Goal: Communication & Community: Answer question/provide support

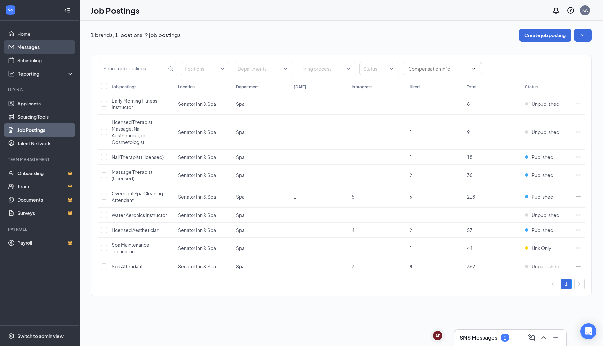
drag, startPoint x: 30, startPoint y: 45, endPoint x: 34, endPoint y: 47, distance: 4.8
click at [30, 45] on link "Messages" at bounding box center [45, 46] width 57 height 13
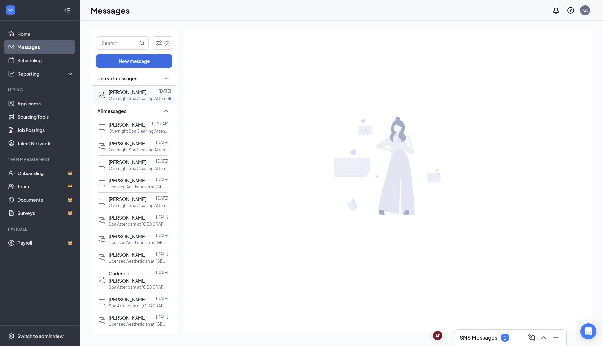
click at [138, 94] on span "[PERSON_NAME]" at bounding box center [128, 92] width 38 height 6
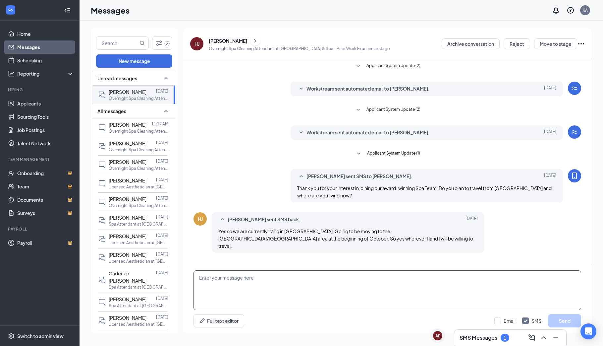
click at [200, 275] on textarea at bounding box center [388, 290] width 388 height 40
click at [269, 284] on textarea "Hi [PERSON_NAME], When would you be available for inte" at bounding box center [388, 290] width 388 height 40
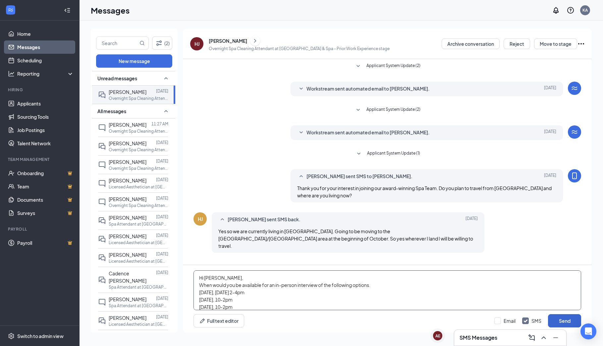
type textarea "Hi [PERSON_NAME], When would you be available for an in-person interview of the…"
click at [560, 320] on button "Send" at bounding box center [564, 320] width 33 height 13
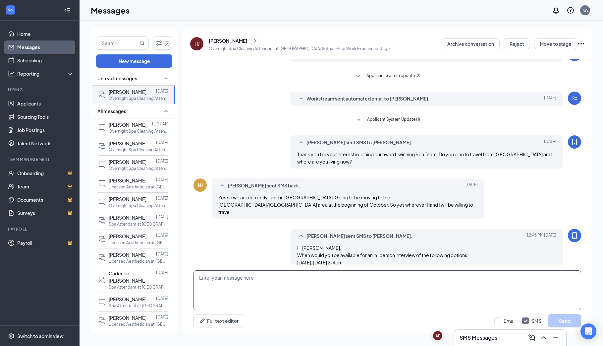
scroll to position [52, 0]
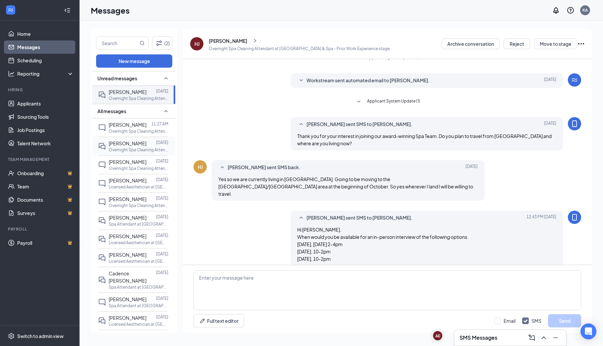
click at [140, 147] on p "Overnight Spa Cleaning Attendant at [GEOGRAPHIC_DATA]" at bounding box center [139, 150] width 60 height 6
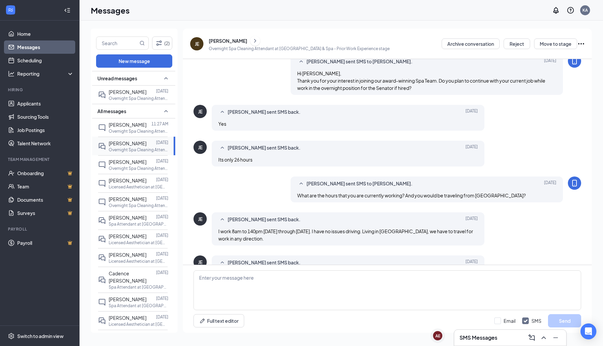
scroll to position [140, 0]
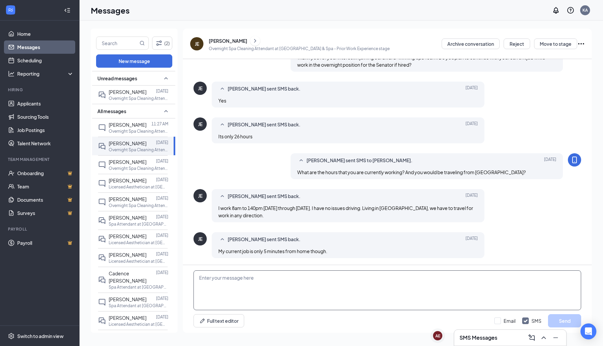
click at [201, 274] on textarea at bounding box center [388, 290] width 388 height 40
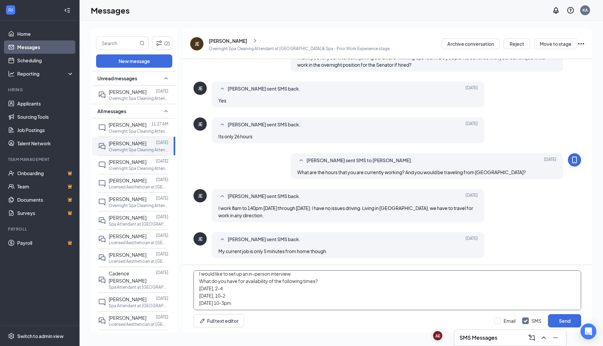
click at [219, 301] on textarea "Hi [PERSON_NAME], I would like to set up an in-person interview. What do you ha…" at bounding box center [388, 290] width 388 height 40
click at [232, 296] on textarea "Hi [PERSON_NAME], I would like to set up an in-person interview. What do you ha…" at bounding box center [388, 290] width 388 height 40
click at [245, 293] on textarea "Hi [PERSON_NAME], I would like to set up an in-person interview. What do you ha…" at bounding box center [388, 290] width 388 height 40
click at [217, 288] on textarea "Hi [PERSON_NAME], I would like to set up an in-person interview. What do you ha…" at bounding box center [388, 290] width 388 height 40
click at [230, 288] on textarea "Hi [PERSON_NAME], I would like to set up an in-person interview. What do you ha…" at bounding box center [388, 290] width 388 height 40
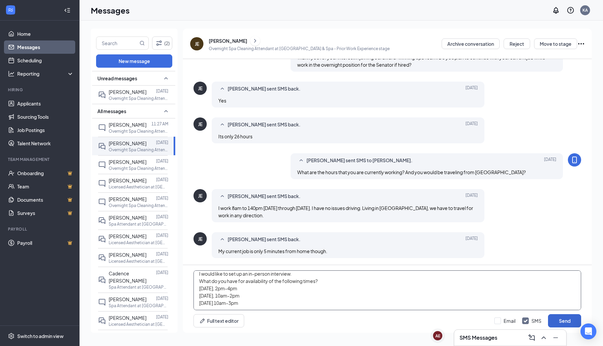
type textarea "Hi [PERSON_NAME], I would like to set up an in-person interview. What do you ha…"
click at [563, 317] on button "Send" at bounding box center [564, 320] width 33 height 13
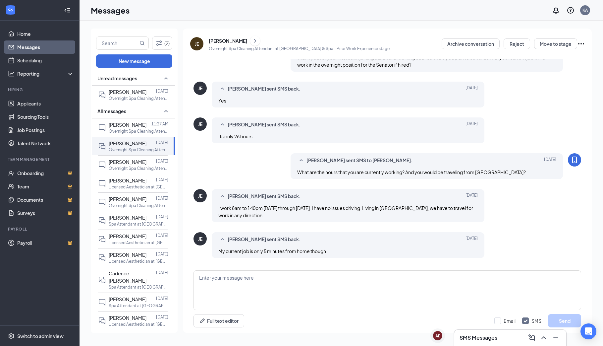
scroll to position [212, 0]
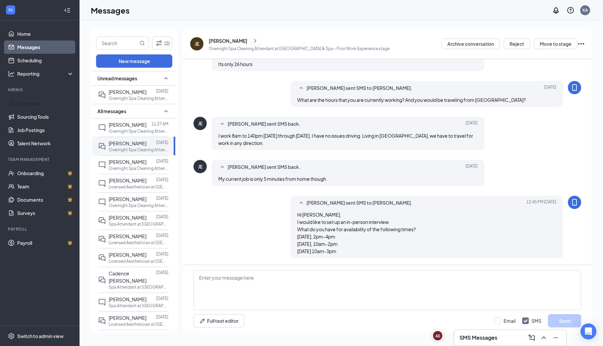
drag, startPoint x: 29, startPoint y: 101, endPoint x: 204, endPoint y: 167, distance: 186.7
click at [29, 101] on link "Applicants" at bounding box center [45, 103] width 57 height 13
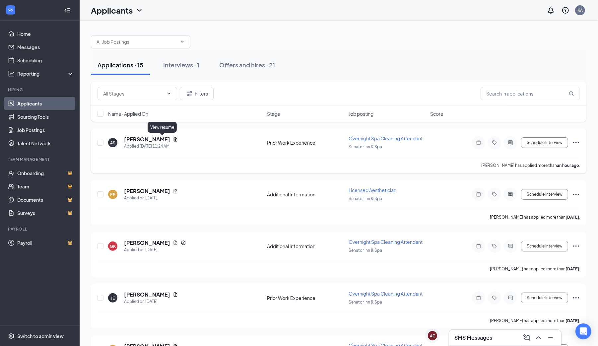
click at [174, 138] on icon "Document" at bounding box center [176, 139] width 4 height 4
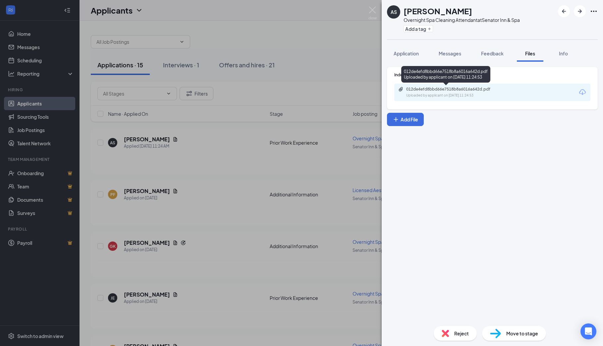
click at [400, 91] on div "012de4efd8bbd66e7518b8a6016a642d.pdf Uploaded by applicant on [DATE] 11:24:53" at bounding box center [451, 93] width 107 height 12
click at [413, 50] on div "Application" at bounding box center [406, 53] width 25 height 7
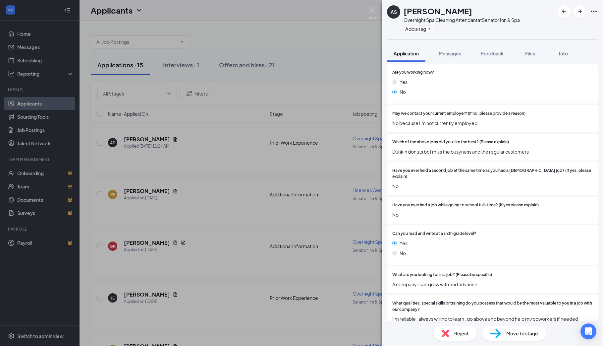
scroll to position [1112, 0]
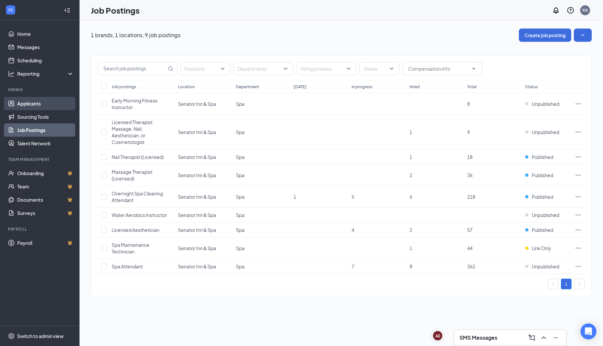
click at [30, 101] on link "Applicants" at bounding box center [45, 103] width 57 height 13
click at [25, 46] on link "Messages" at bounding box center [45, 46] width 57 height 13
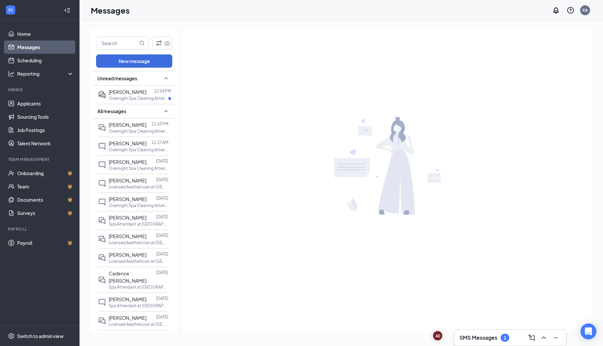
click at [37, 47] on link "Messages" at bounding box center [45, 46] width 57 height 13
click at [135, 91] on span "[PERSON_NAME]" at bounding box center [128, 92] width 38 height 6
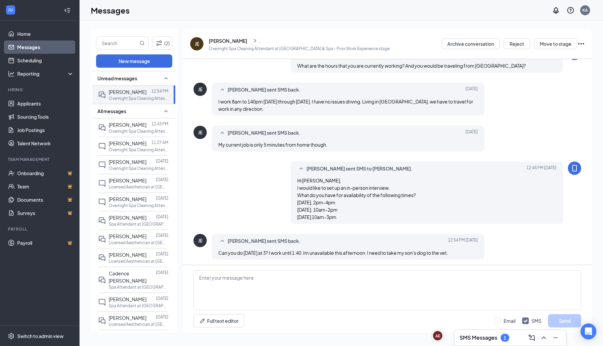
scroll to position [204, 0]
click at [204, 280] on textarea at bounding box center [388, 290] width 388 height 40
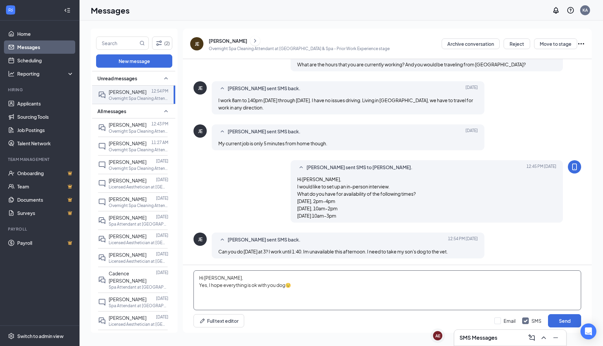
click at [223, 278] on textarea "Hi Justin, Yes, I hope everything is ok with you dog😟" at bounding box center [388, 290] width 388 height 40
click at [295, 287] on textarea "Hi Justin, Yes, I hope everything is ok with you dog😟" at bounding box center [388, 290] width 388 height 40
click at [245, 293] on textarea "Hi Justin, Yes, I hope everything is ok with you dog😟 Yes, I can make Friday at…" at bounding box center [388, 290] width 388 height 40
click at [311, 288] on textarea "Hi Justin, Yes, I hope everything is ok with you dog😟 Yes, I can make Friday, S…" at bounding box center [388, 290] width 388 height 40
click at [309, 292] on textarea "Hi Justin, Yes, I hope everything is ok with you dog😟 Yes, I can make Friday, S…" at bounding box center [388, 290] width 388 height 40
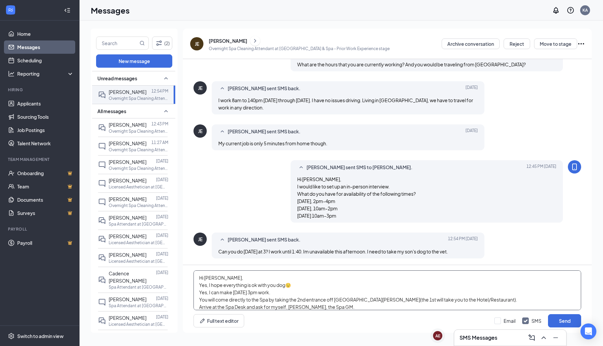
scroll to position [14, 0]
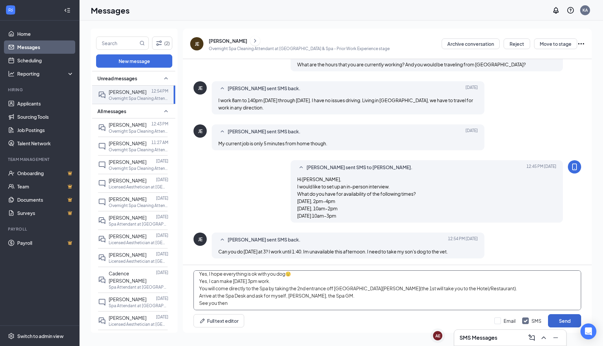
type textarea "Hi Justin, Yes, I hope everything is ok with you dog😟 Yes, I can make Friday, S…"
click at [564, 319] on button "Send" at bounding box center [564, 320] width 33 height 13
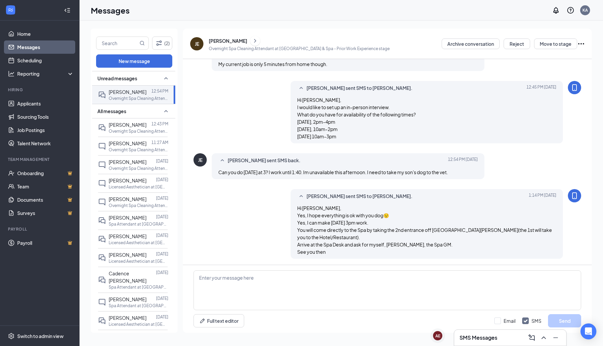
scroll to position [283, 0]
